Goal: Task Accomplishment & Management: Complete application form

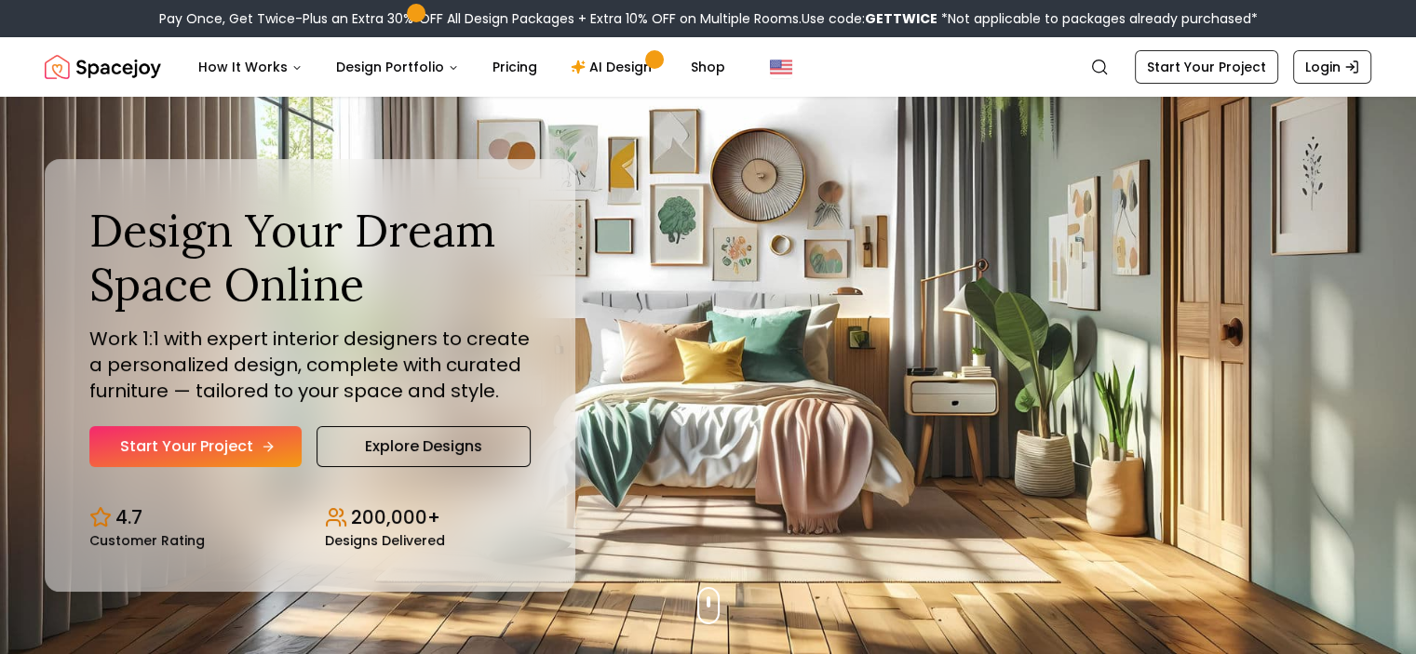
click at [253, 440] on link "Start Your Project" at bounding box center [195, 446] width 212 height 41
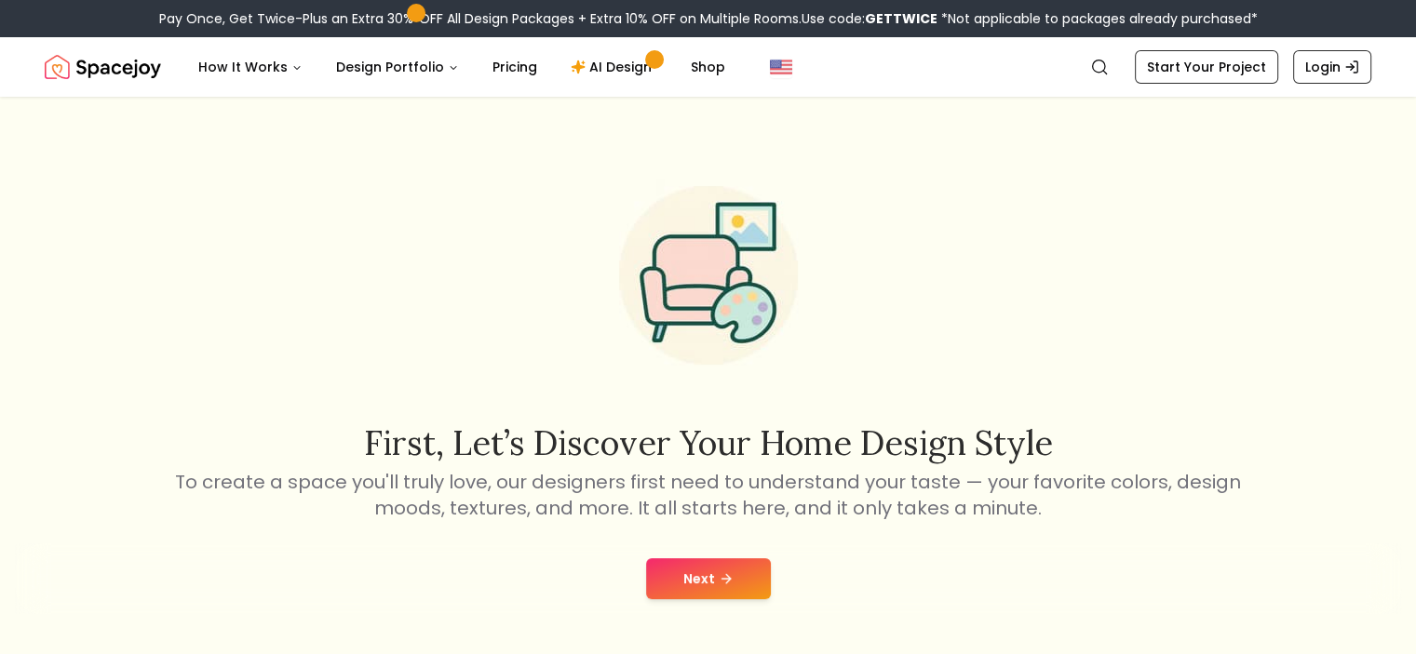
click at [685, 576] on button "Next" at bounding box center [708, 578] width 125 height 41
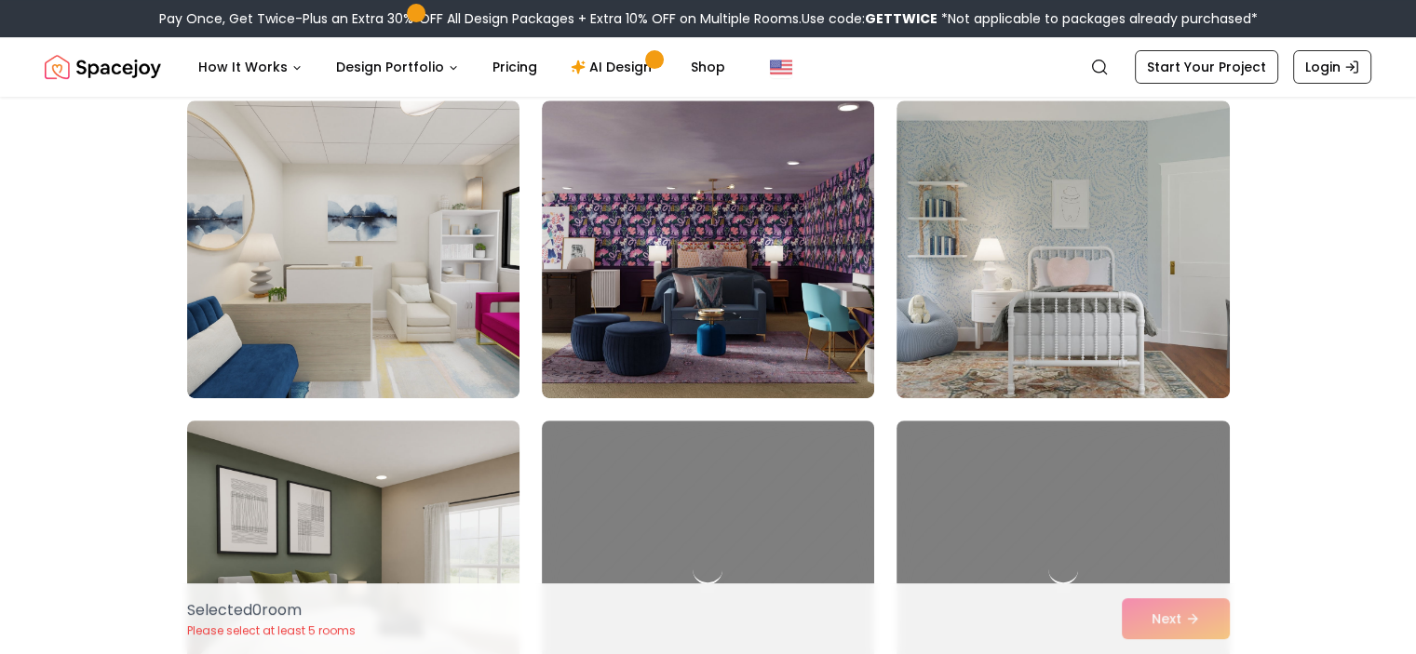
scroll to position [931, 0]
